Goal: Task Accomplishment & Management: Use online tool/utility

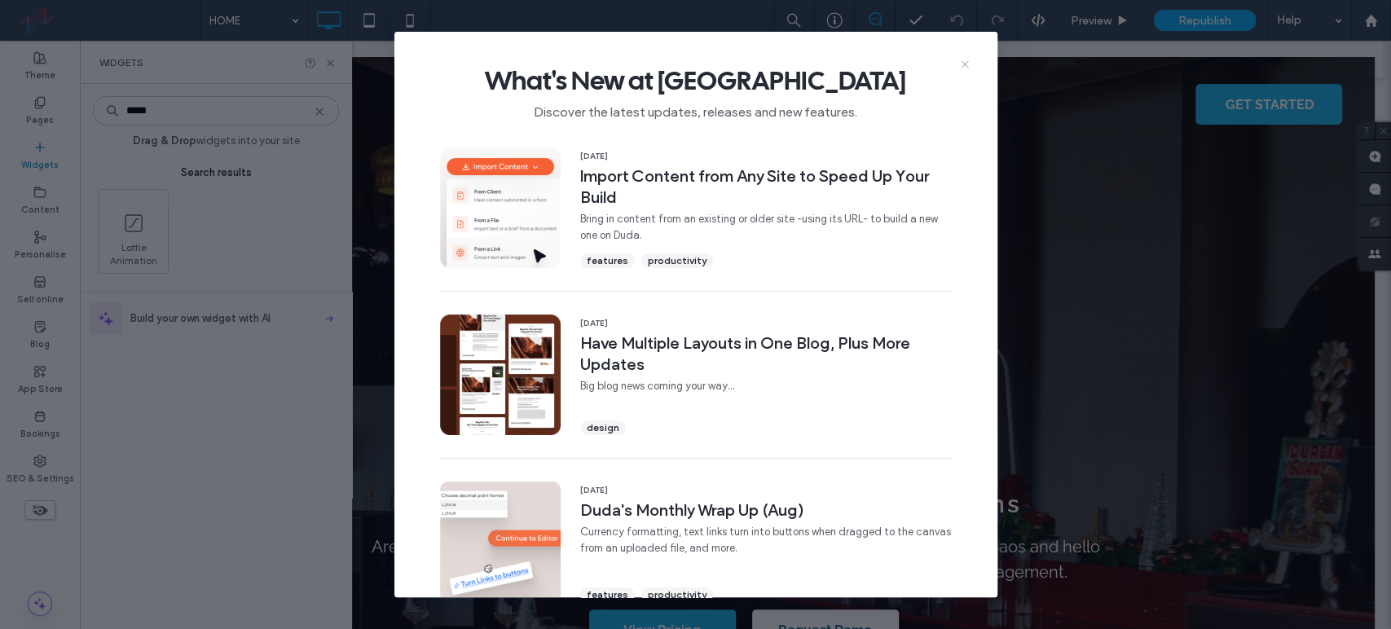
drag, startPoint x: 964, startPoint y: 61, endPoint x: 684, endPoint y: 75, distance: 280.6
click at [964, 61] on icon at bounding box center [964, 64] width 13 height 13
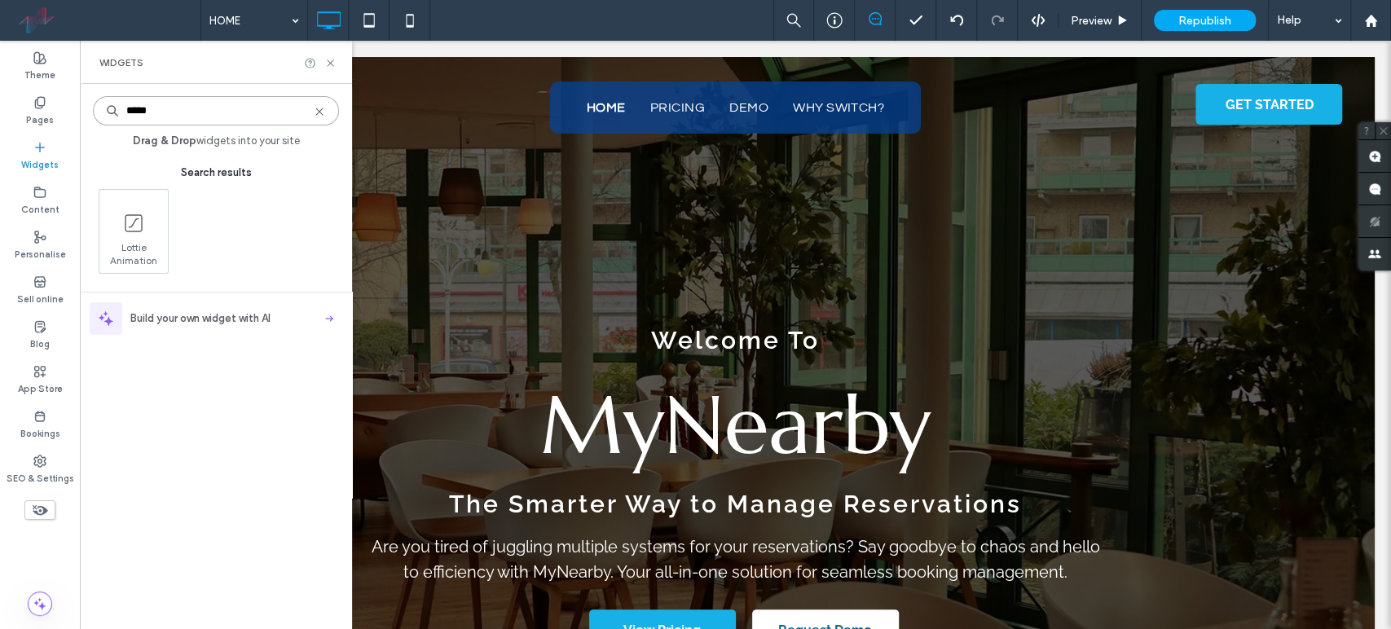
click at [165, 112] on input "*****" at bounding box center [216, 110] width 246 height 29
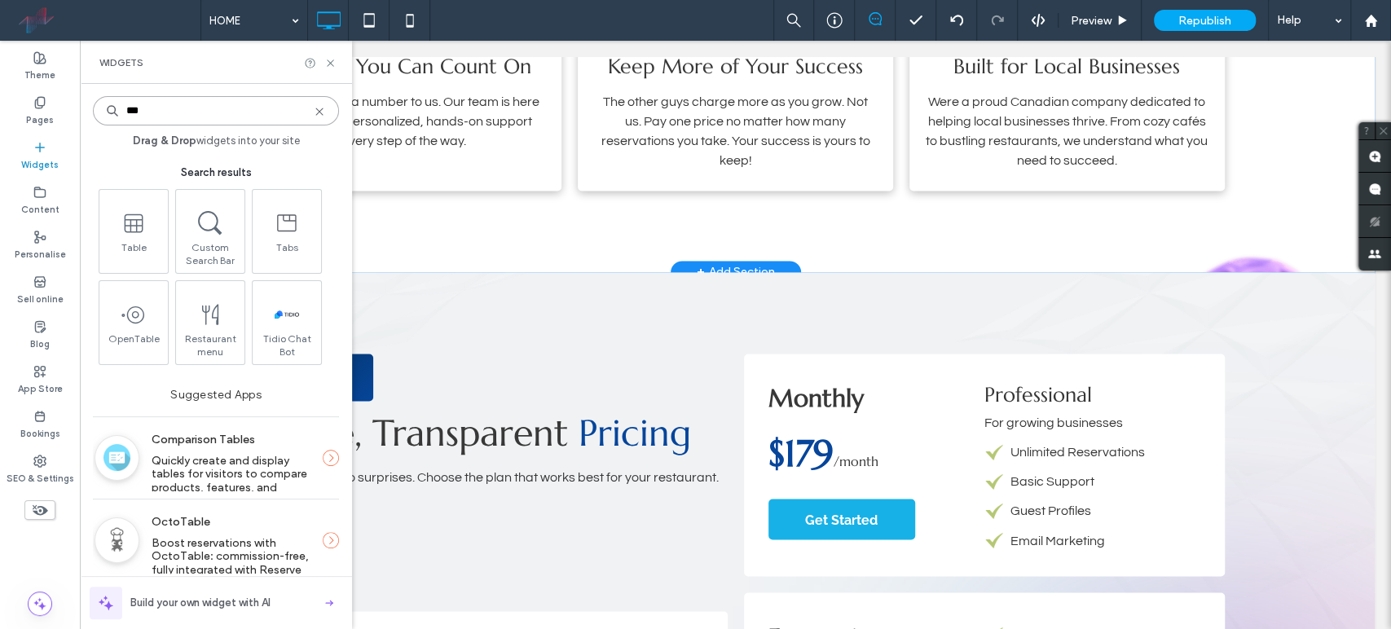
scroll to position [1629, 0]
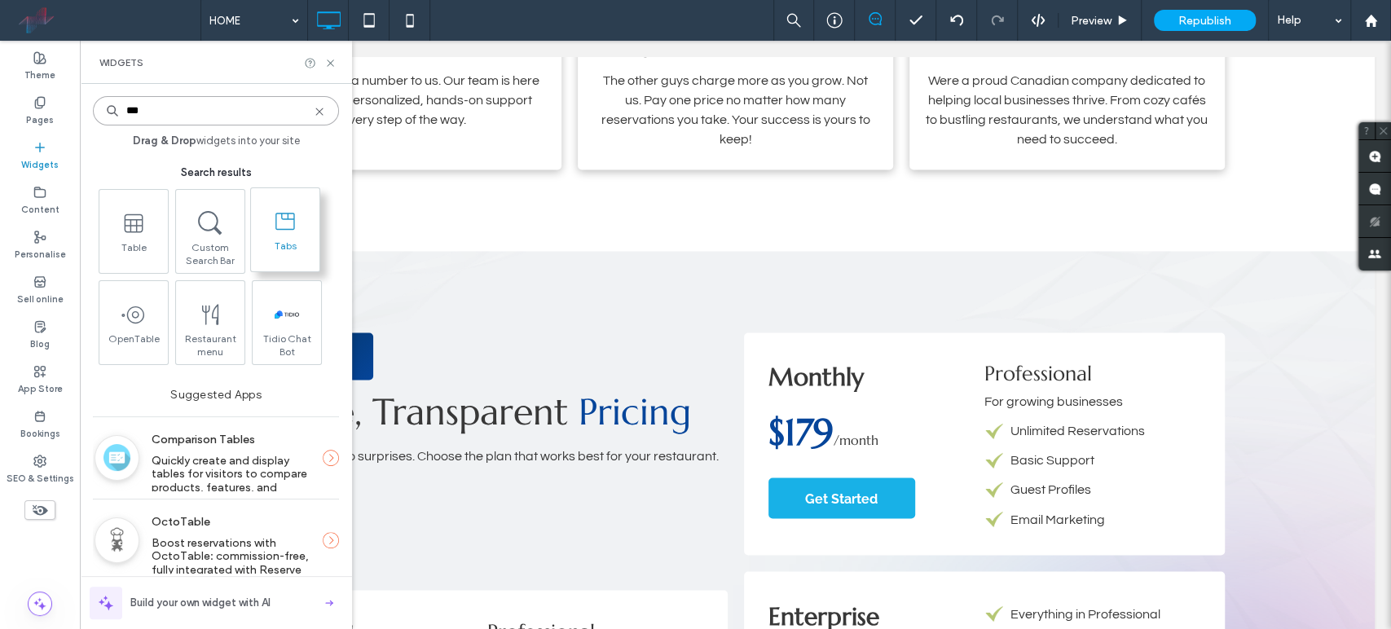
type input "***"
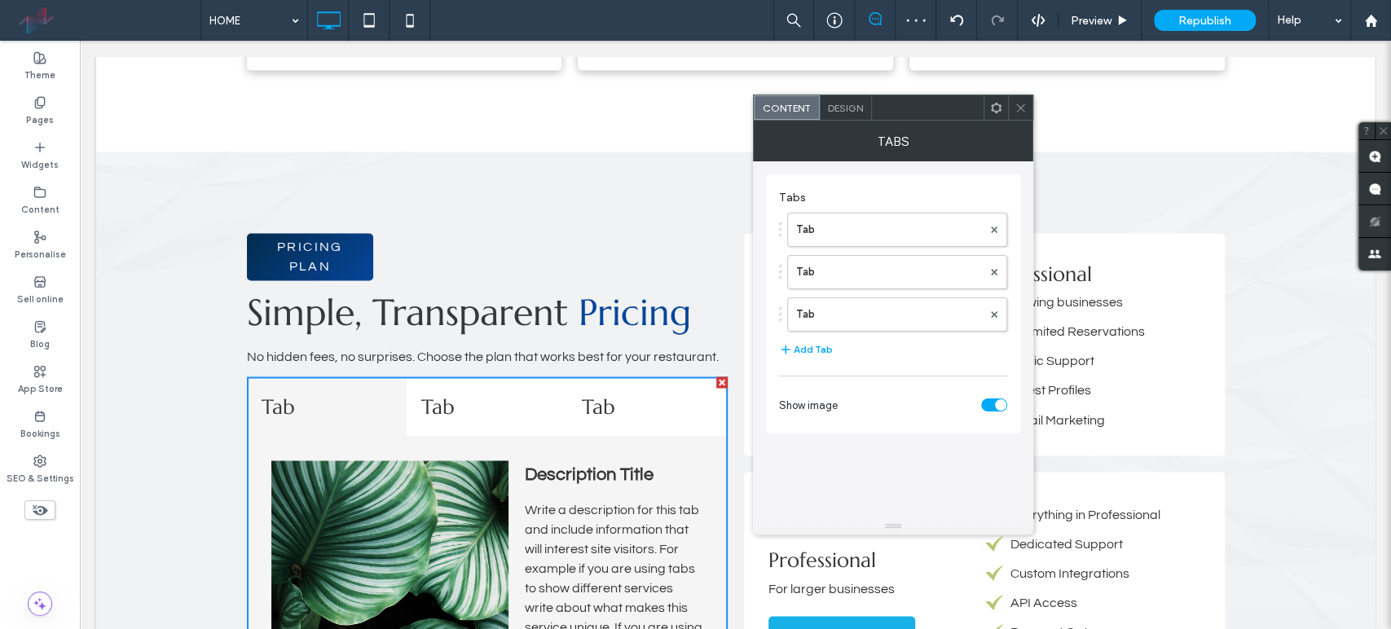
scroll to position [2001, 0]
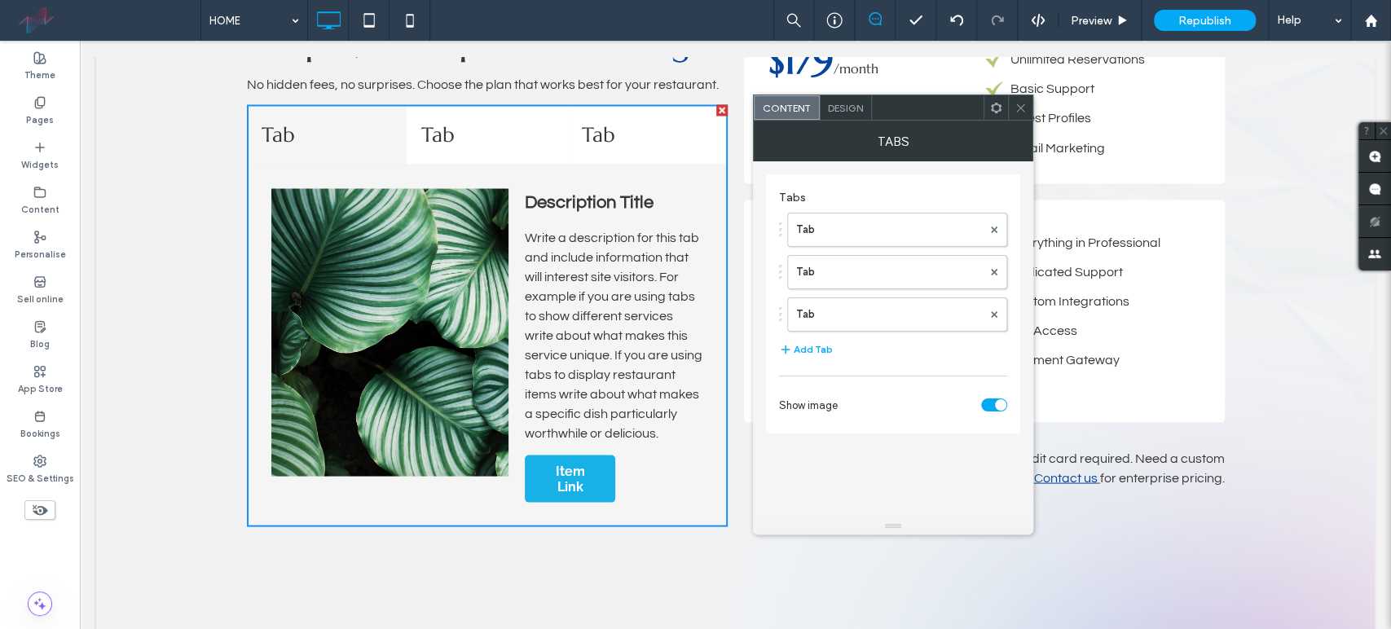
click at [857, 114] on div "Design" at bounding box center [846, 107] width 52 height 24
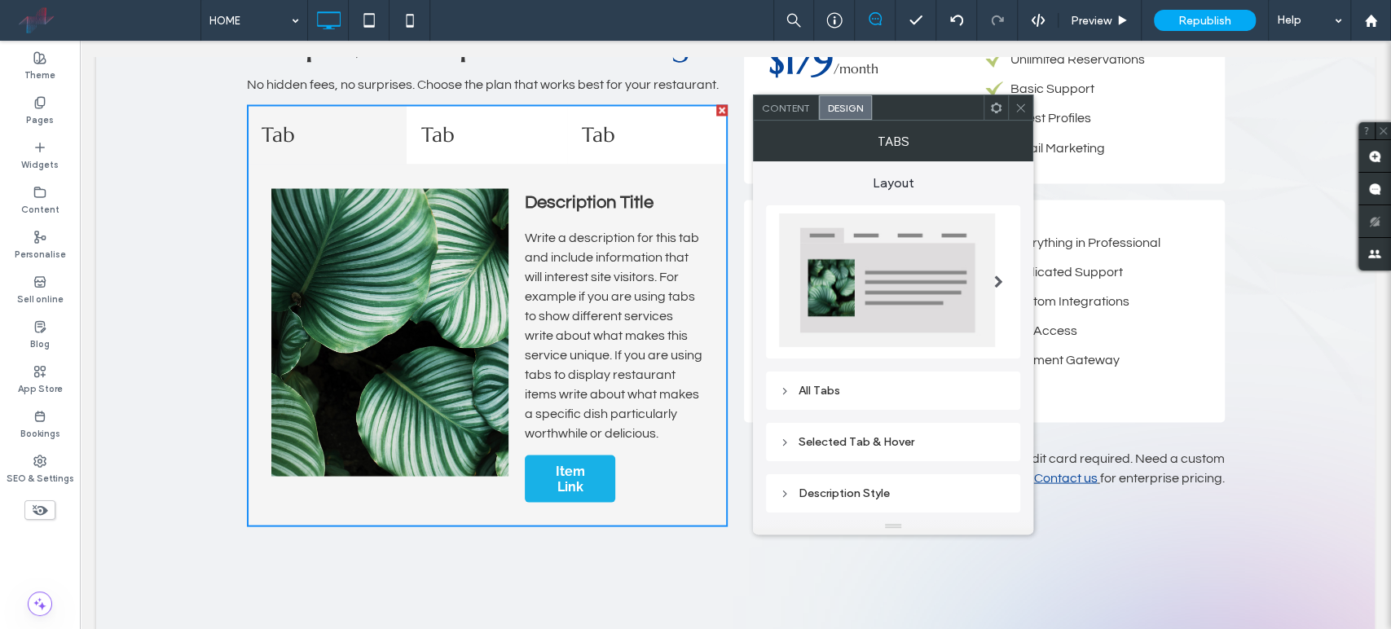
click at [997, 281] on span at bounding box center [998, 281] width 9 height 13
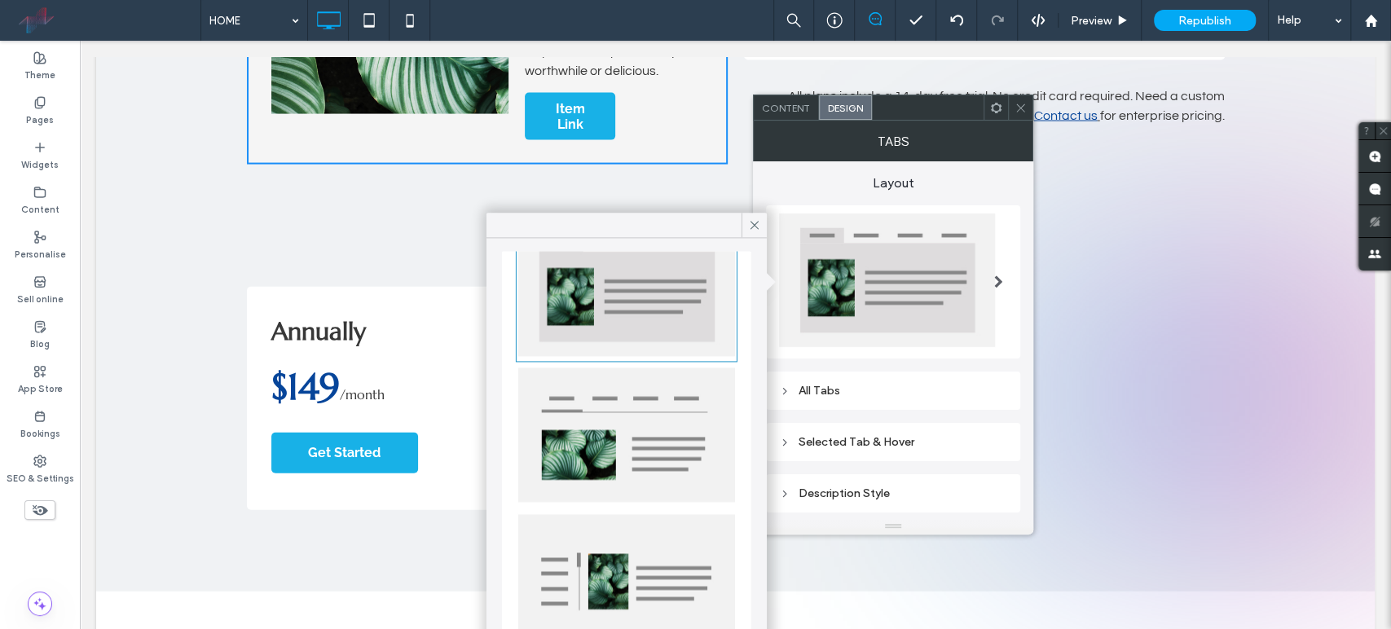
scroll to position [158, 0]
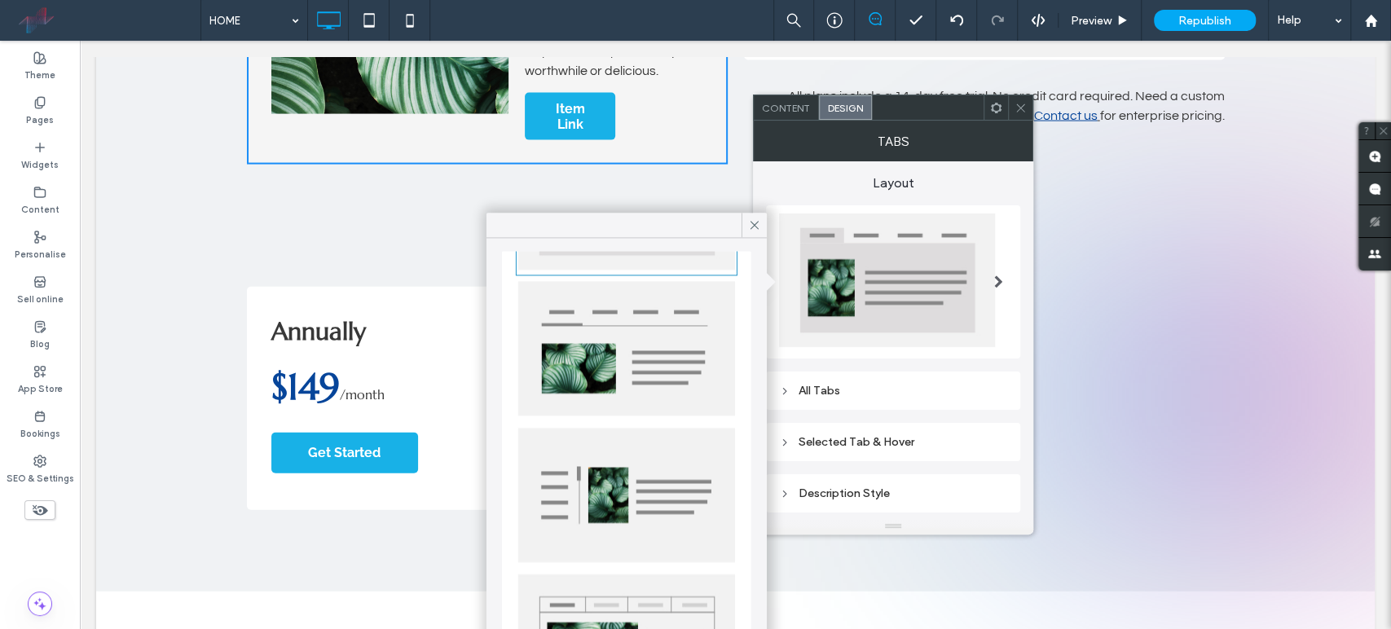
click at [1026, 113] on div at bounding box center [1020, 107] width 24 height 24
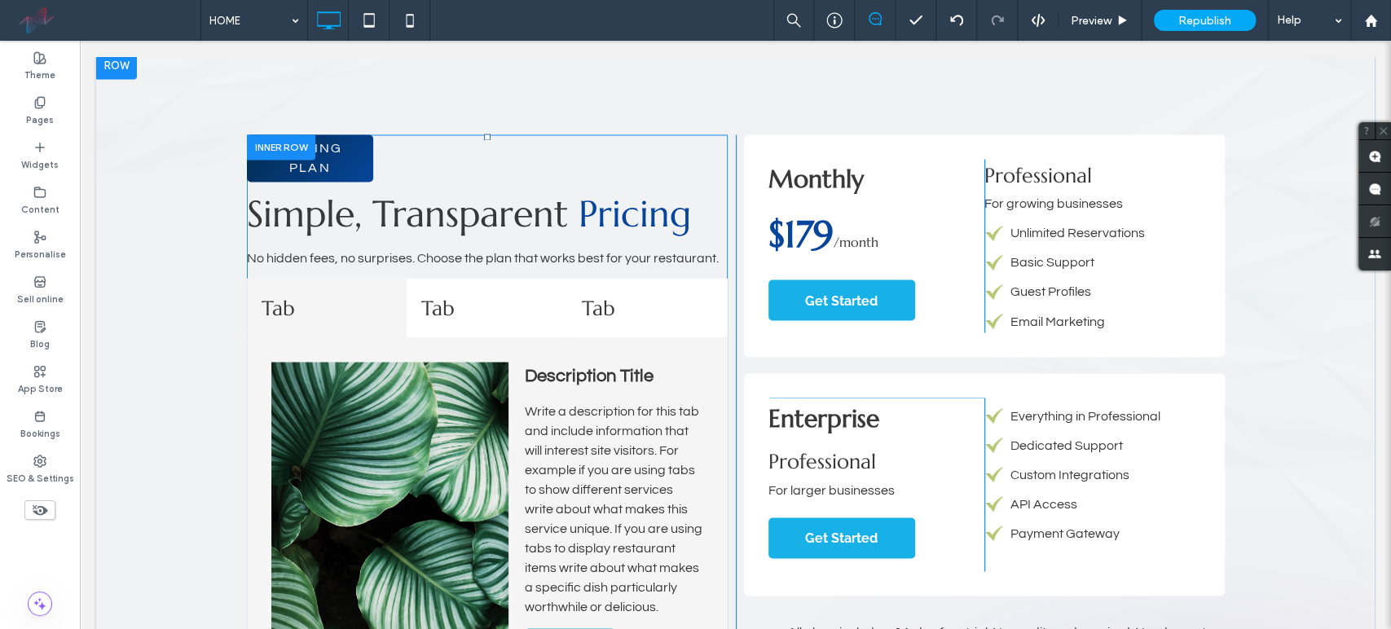
scroll to position [1819, 0]
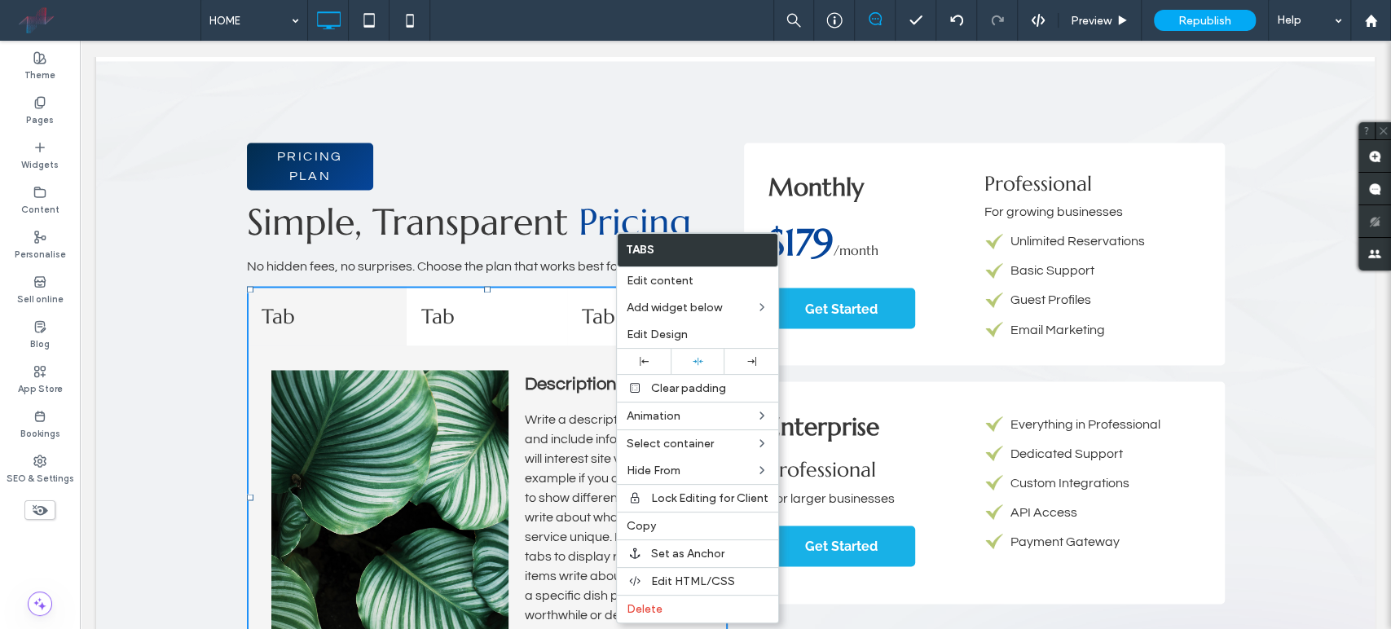
drag, startPoint x: 666, startPoint y: 602, endPoint x: 313, endPoint y: 443, distance: 387.6
click at [665, 602] on label "Delete" at bounding box center [697, 609] width 142 height 14
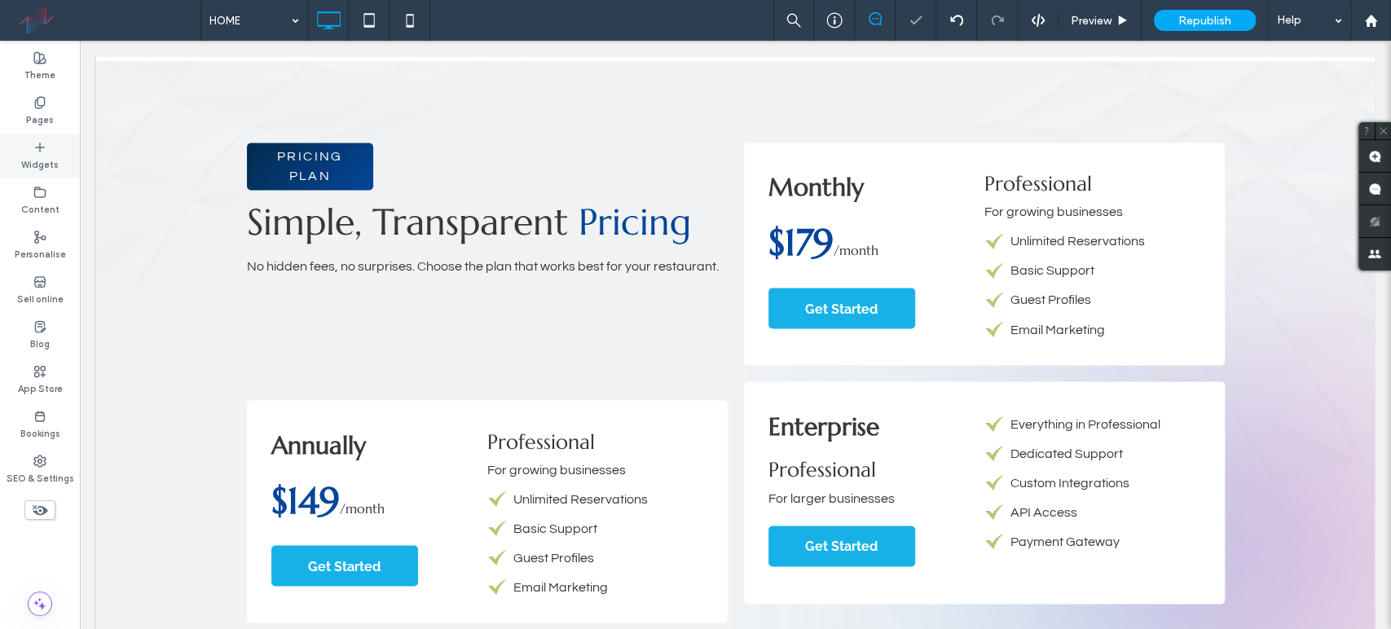
click at [42, 142] on icon at bounding box center [39, 147] width 13 height 13
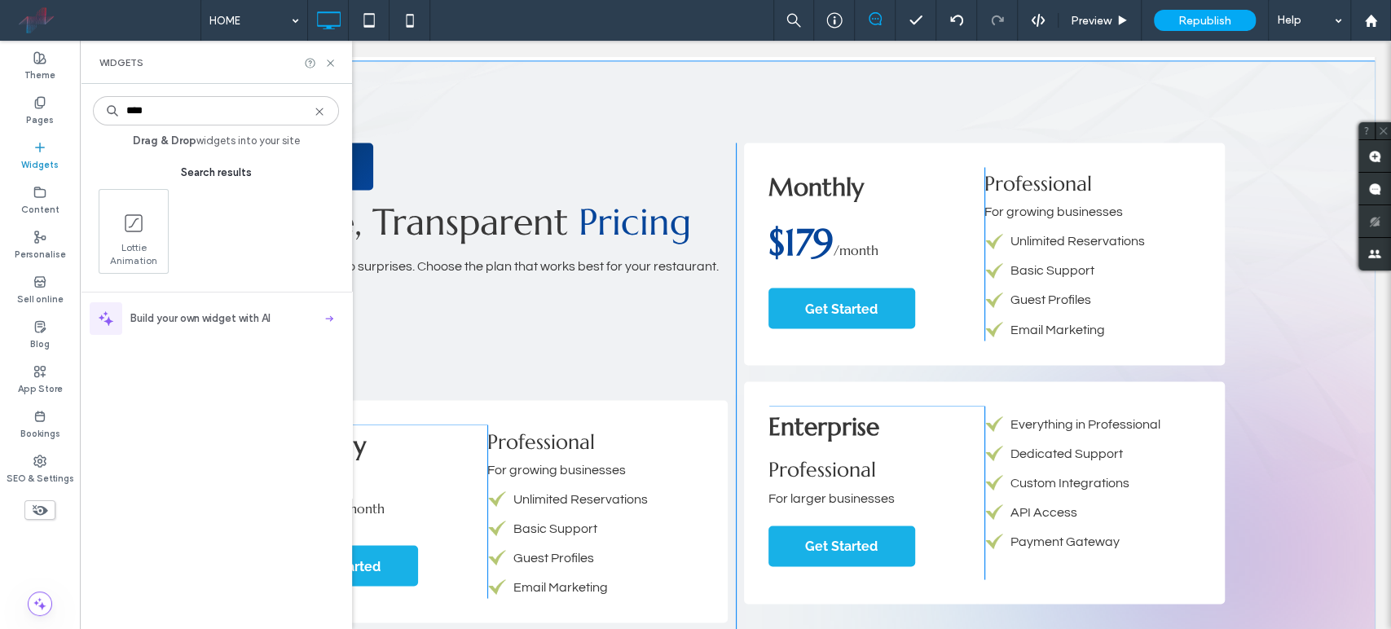
type input "****"
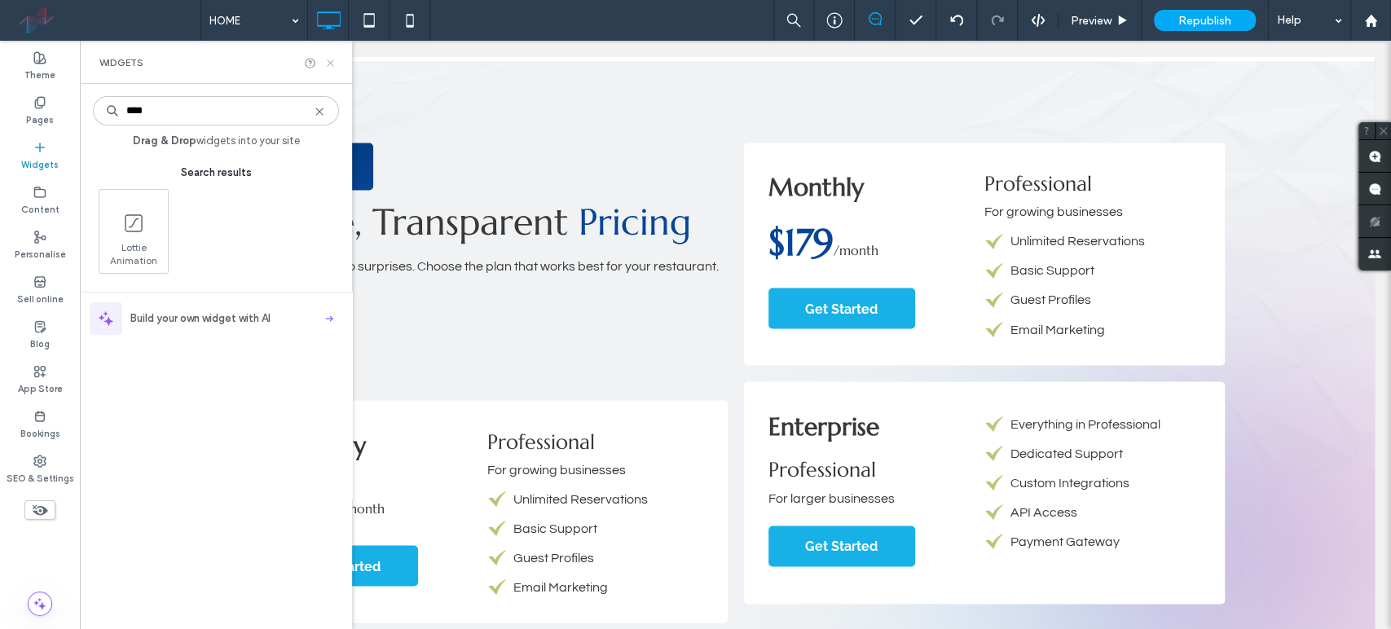
drag, startPoint x: 332, startPoint y: 64, endPoint x: 284, endPoint y: 21, distance: 64.7
click at [332, 64] on icon at bounding box center [330, 63] width 12 height 12
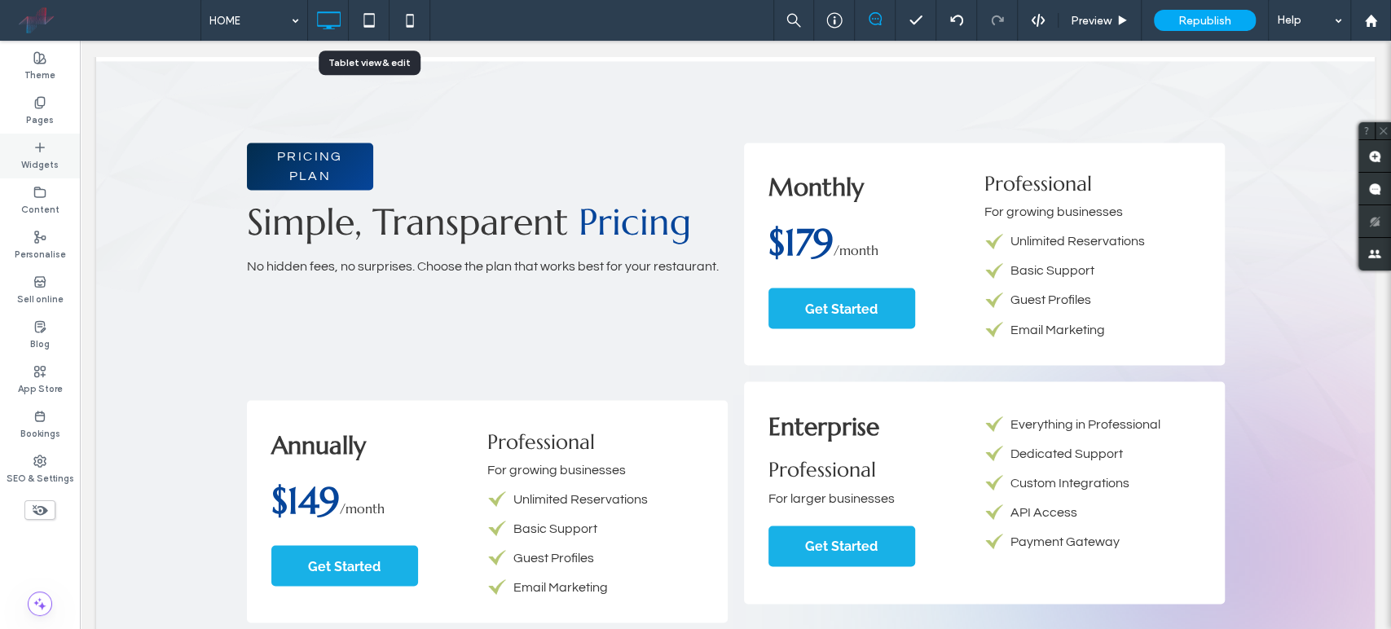
click at [30, 156] on label "Widgets" at bounding box center [39, 163] width 37 height 18
